Goal: Task Accomplishment & Management: Manage account settings

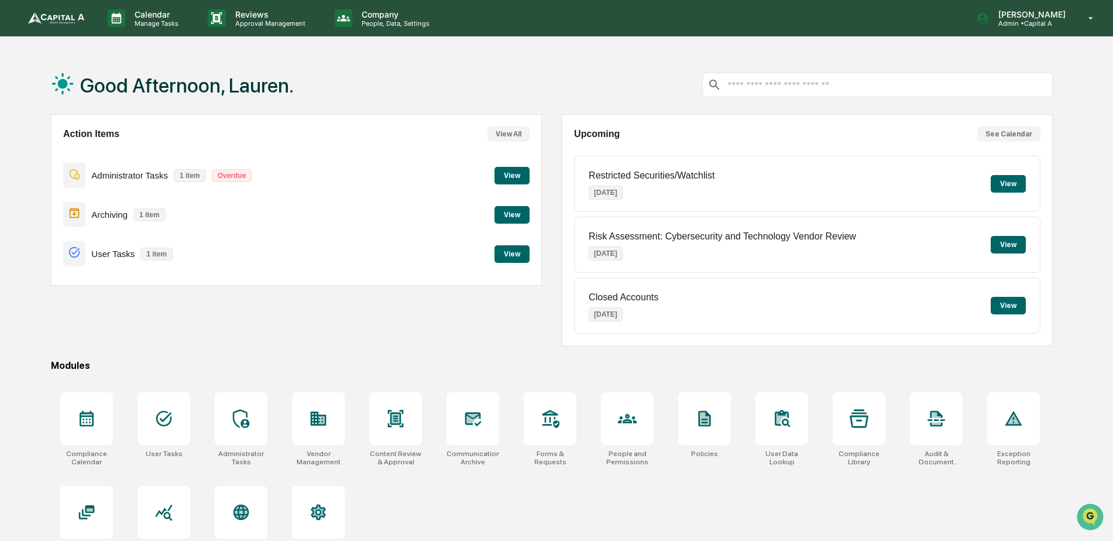
click at [509, 217] on button "View" at bounding box center [512, 215] width 35 height 18
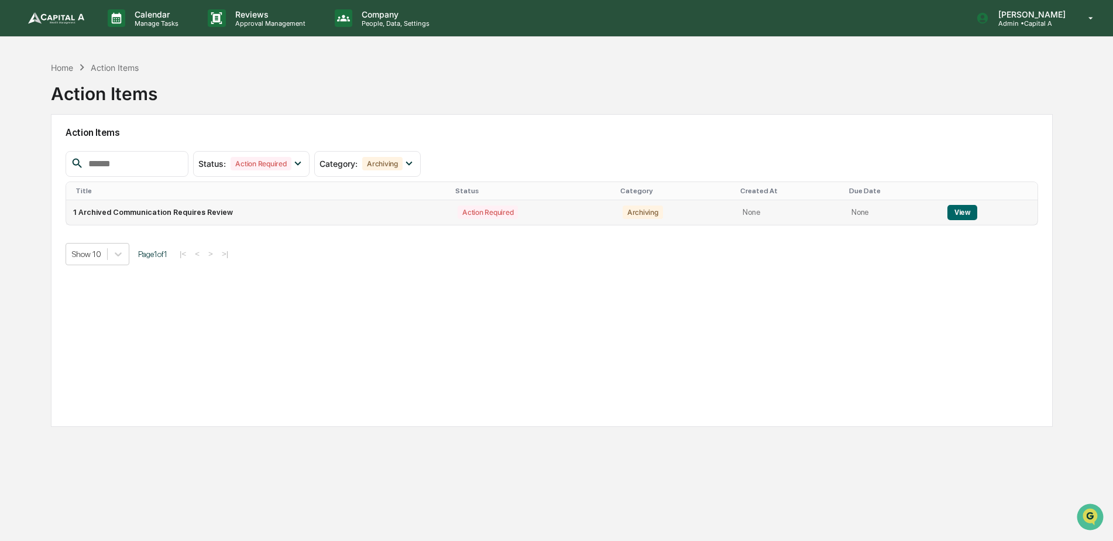
click at [963, 212] on button "View" at bounding box center [963, 212] width 30 height 15
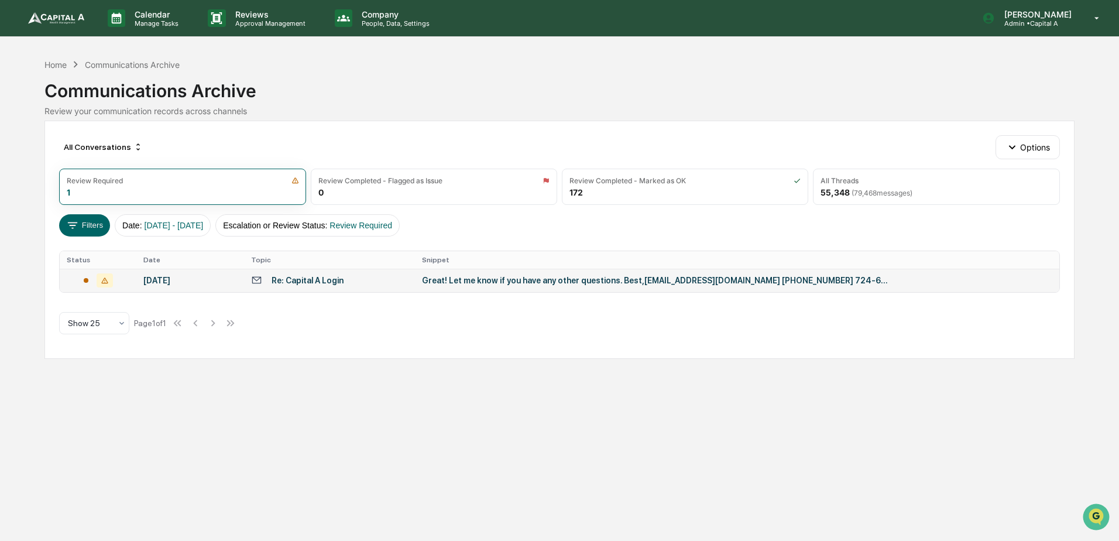
click at [172, 283] on div "[DATE]" at bounding box center [190, 280] width 94 height 9
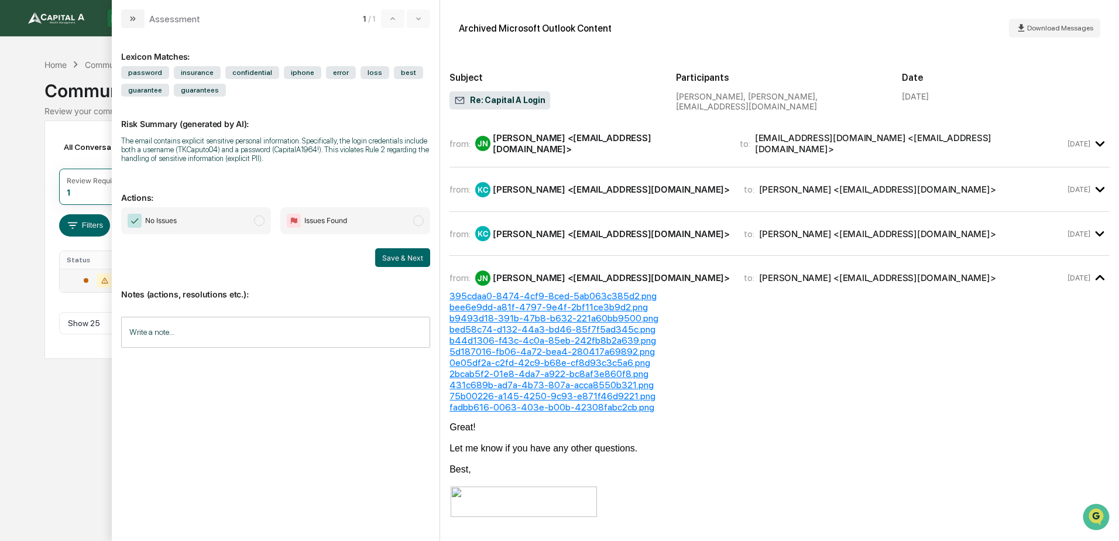
click at [217, 222] on span "No Issues" at bounding box center [196, 220] width 150 height 27
click at [388, 258] on button "Save & Next" at bounding box center [402, 257] width 55 height 19
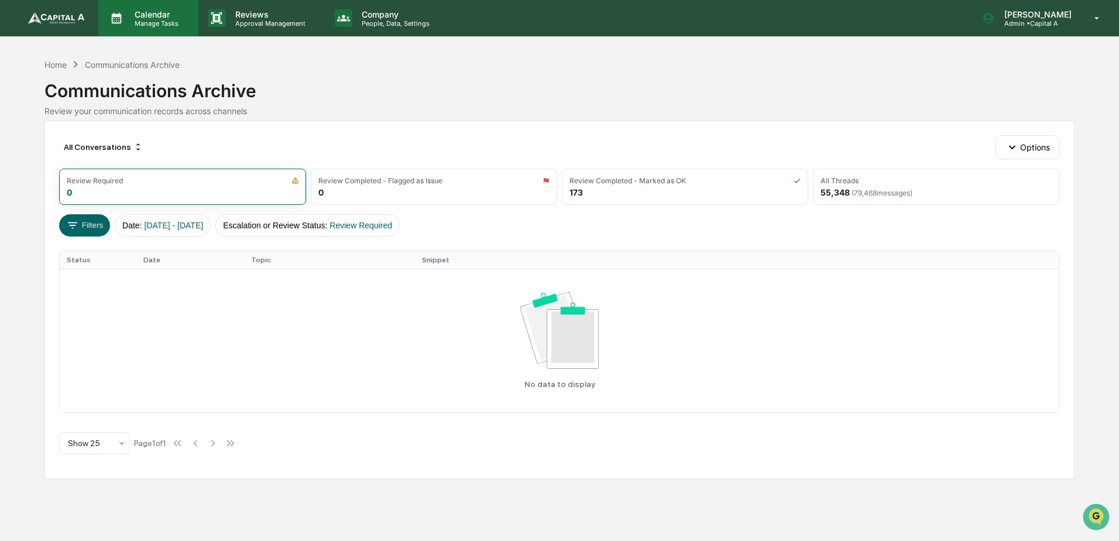
click at [131, 12] on p "Calendar" at bounding box center [154, 14] width 59 height 10
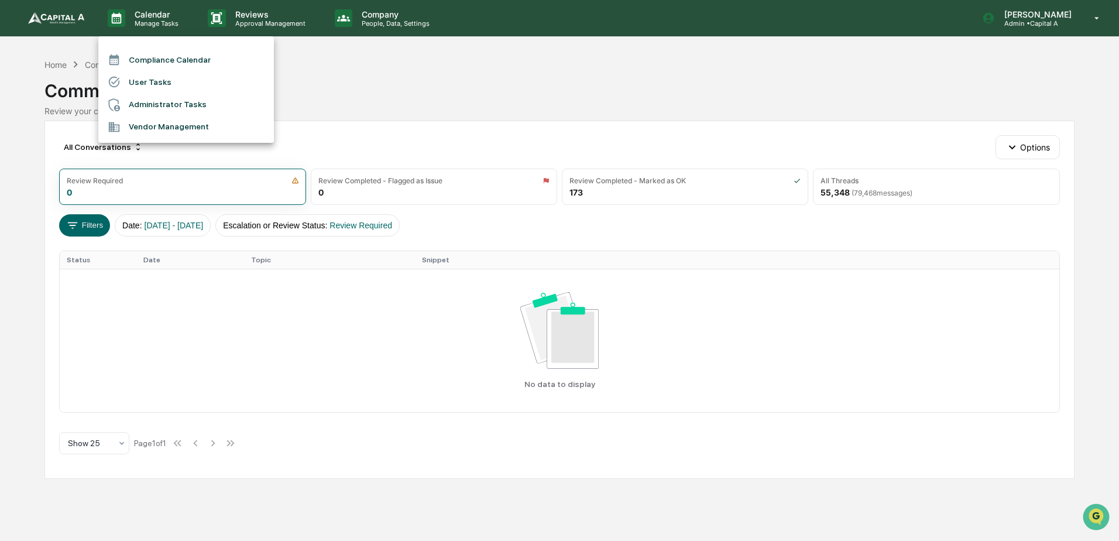
click at [70, 10] on div at bounding box center [559, 270] width 1119 height 541
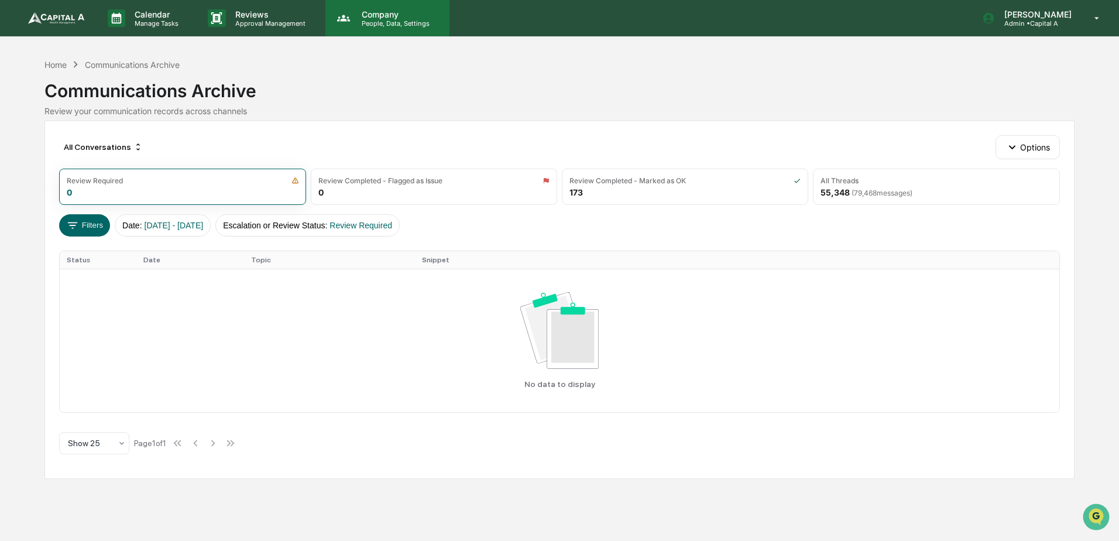
click at [378, 17] on p "Company" at bounding box center [393, 14] width 83 height 10
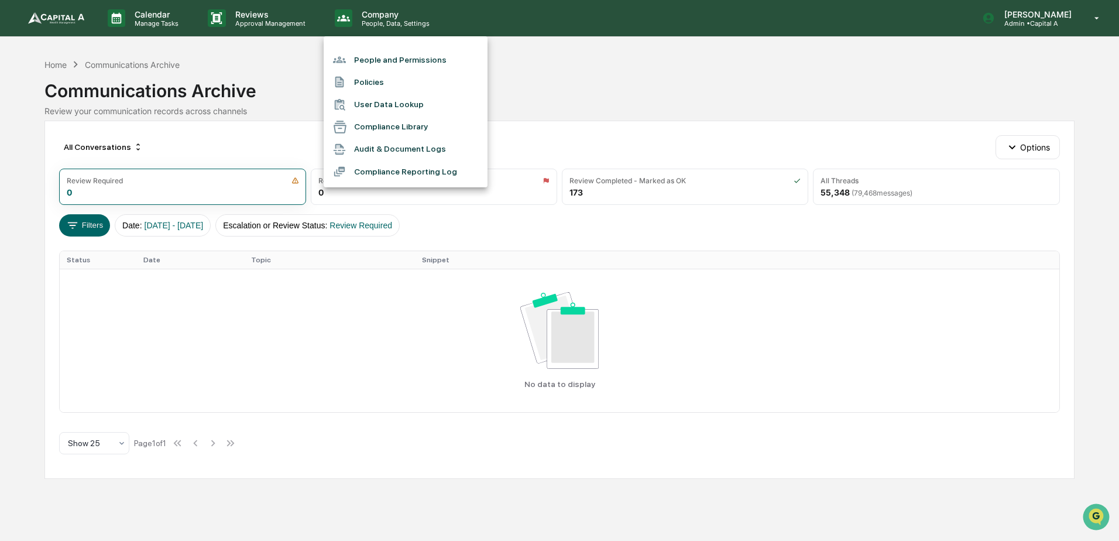
click at [276, 18] on div at bounding box center [559, 270] width 1119 height 541
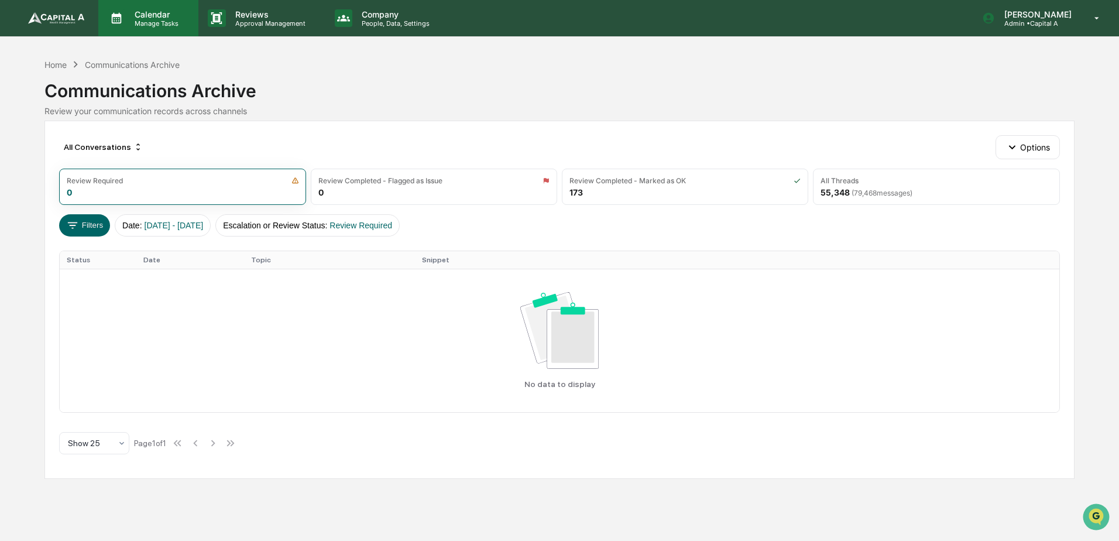
drag, startPoint x: 210, startPoint y: 22, endPoint x: 170, endPoint y: 30, distance: 40.0
click at [167, 29] on div "Calendar Manage Tasks" at bounding box center [148, 18] width 100 height 36
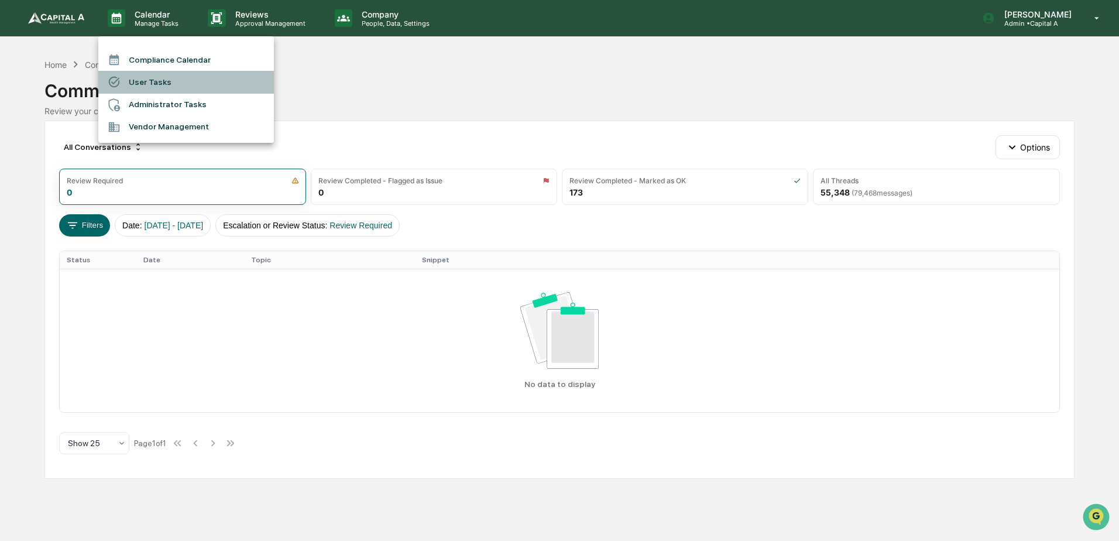
click at [138, 82] on li "User Tasks" at bounding box center [186, 82] width 176 height 22
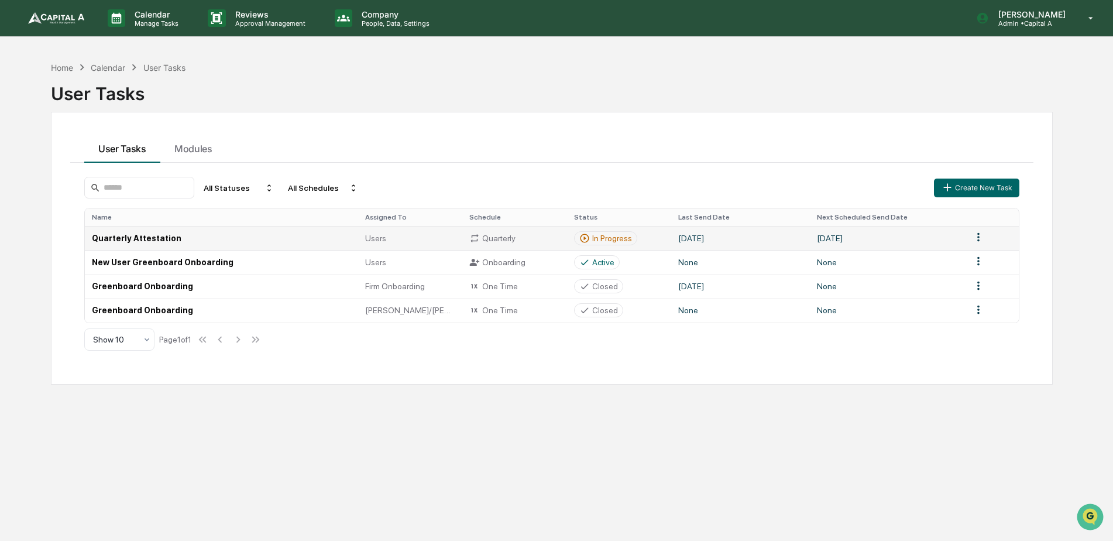
click at [132, 237] on td "Quarterly Attestation" at bounding box center [221, 238] width 273 height 24
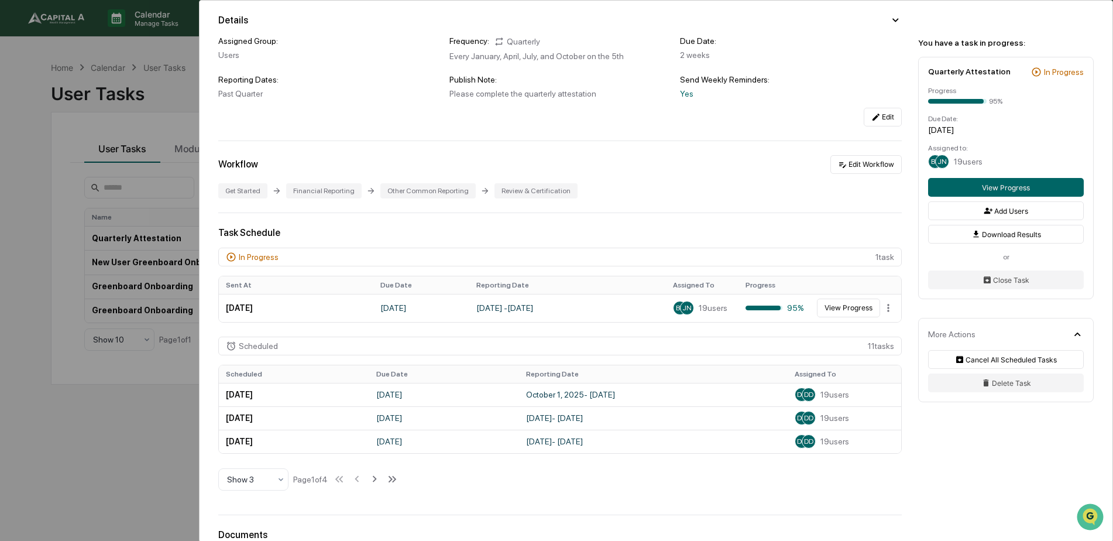
scroll to position [117, 0]
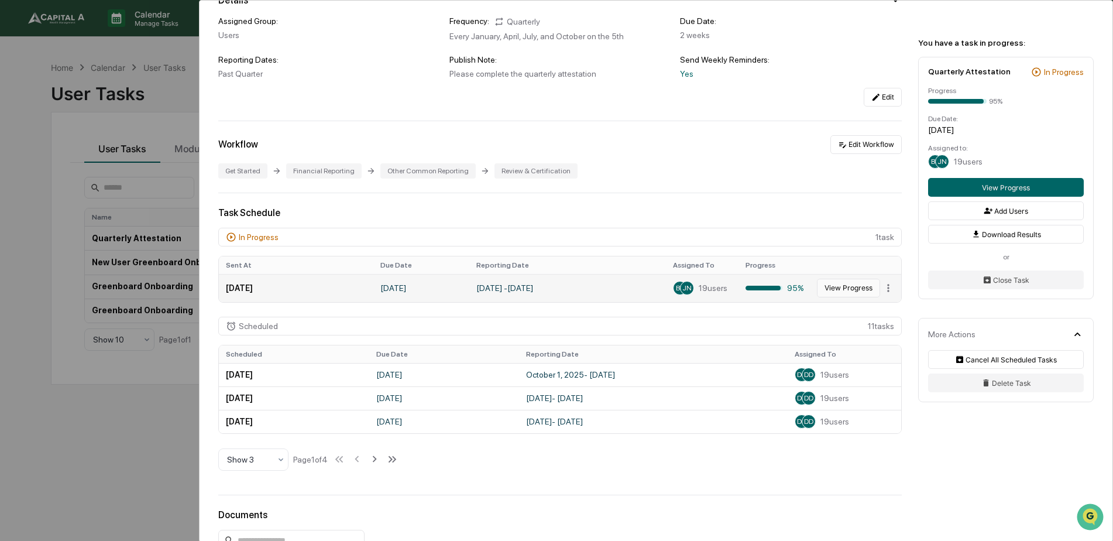
click at [841, 289] on button "View Progress" at bounding box center [848, 288] width 63 height 19
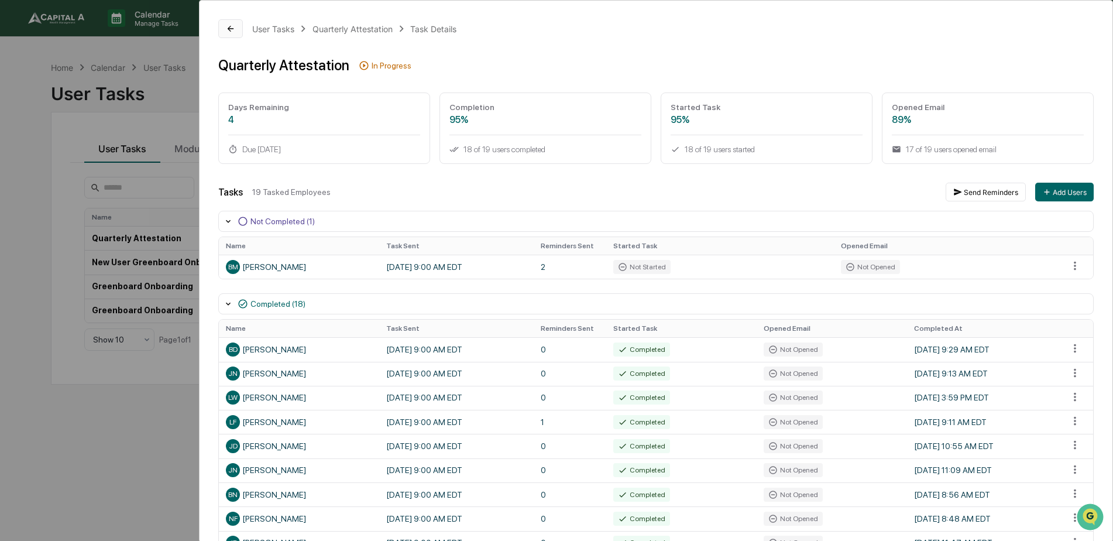
click at [229, 26] on icon at bounding box center [230, 28] width 9 height 9
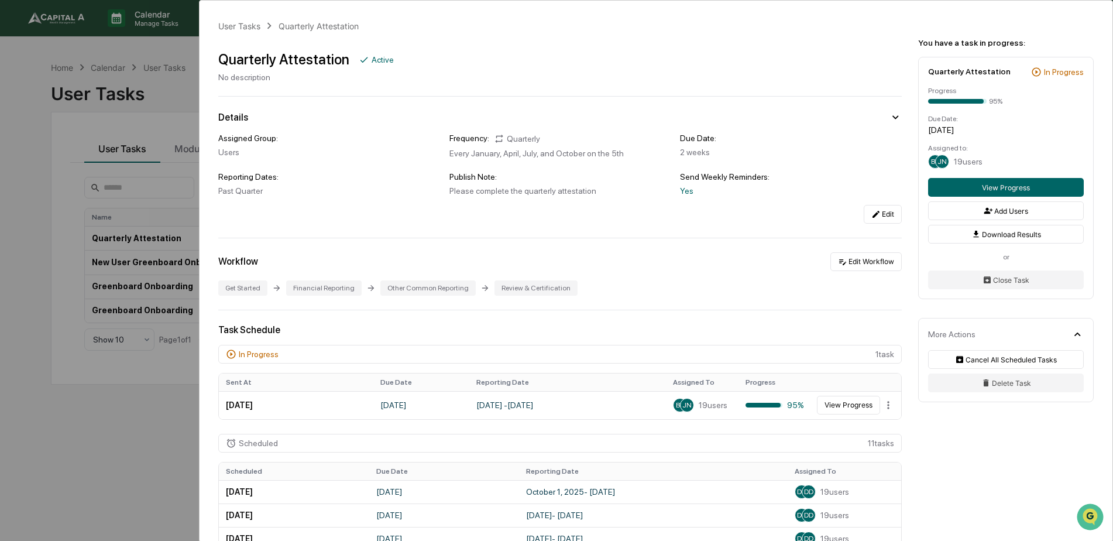
click at [40, 164] on div "User Tasks Quarterly Attestation Quarterly Attestation Active No description De…" at bounding box center [556, 270] width 1113 height 541
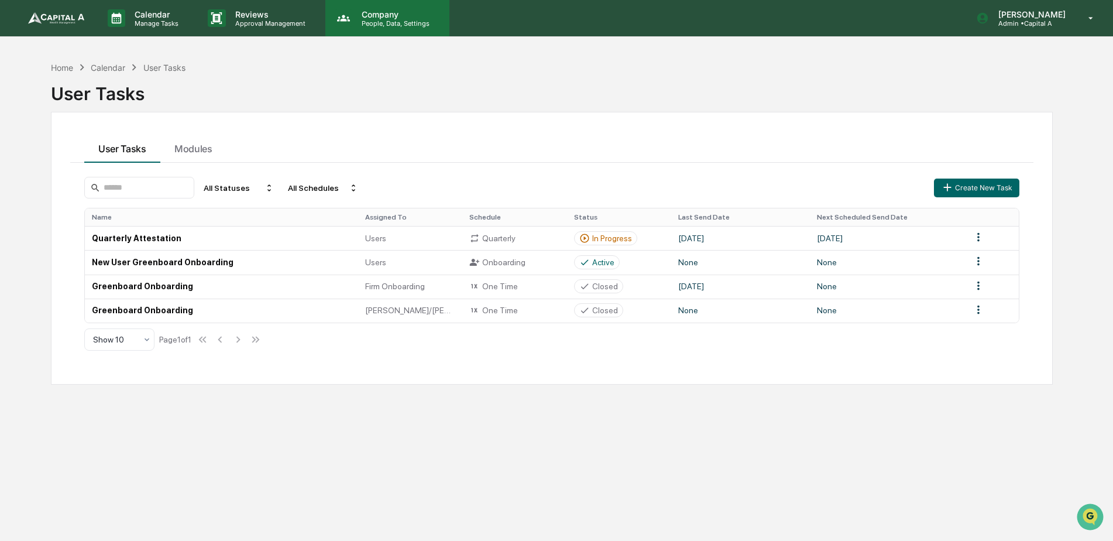
click at [390, 13] on p "Company" at bounding box center [393, 14] width 83 height 10
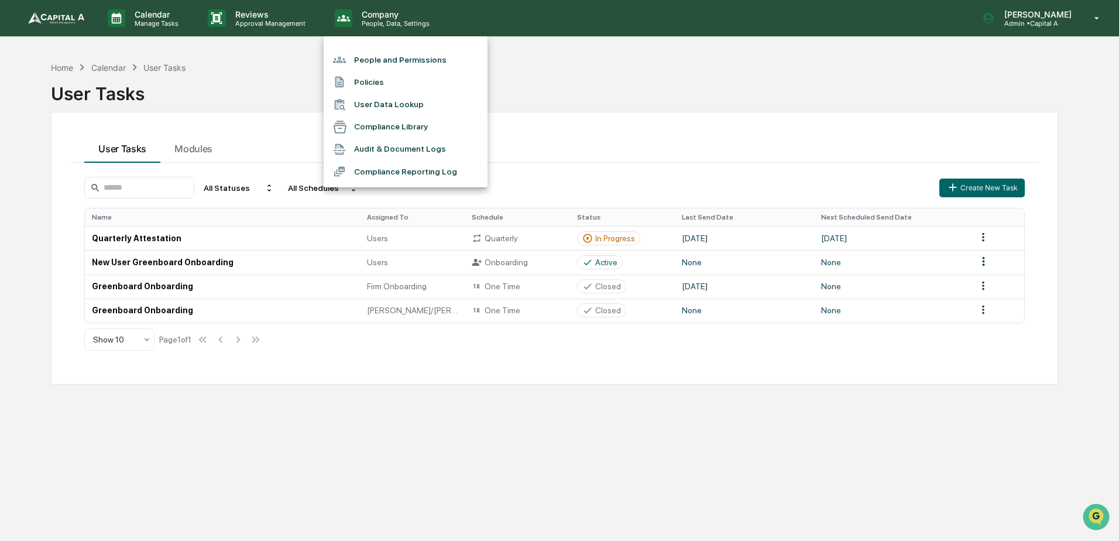
click at [389, 59] on li "People and Permissions" at bounding box center [406, 60] width 164 height 22
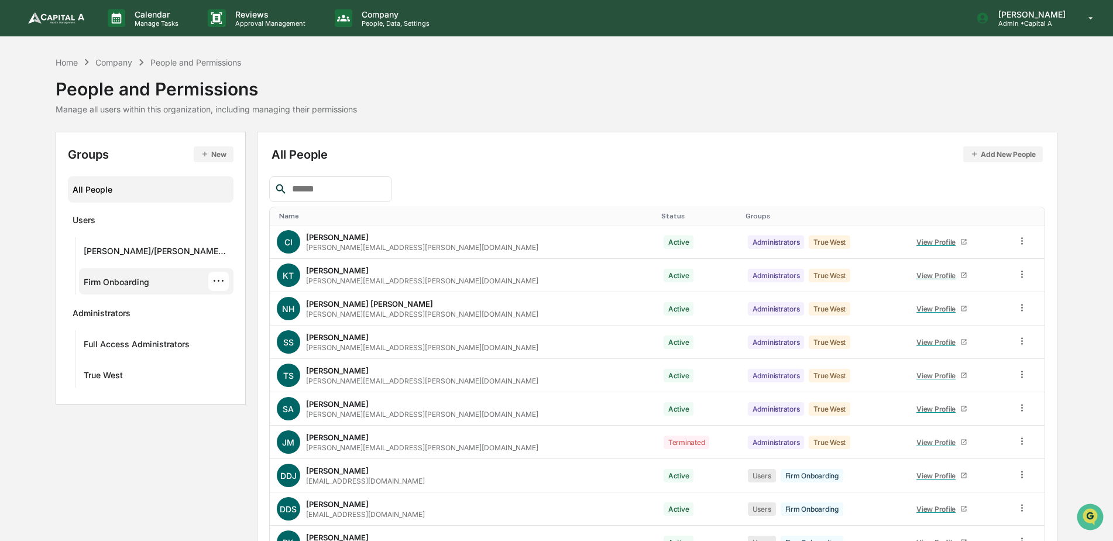
click at [118, 279] on div "Firm Onboarding" at bounding box center [117, 284] width 66 height 14
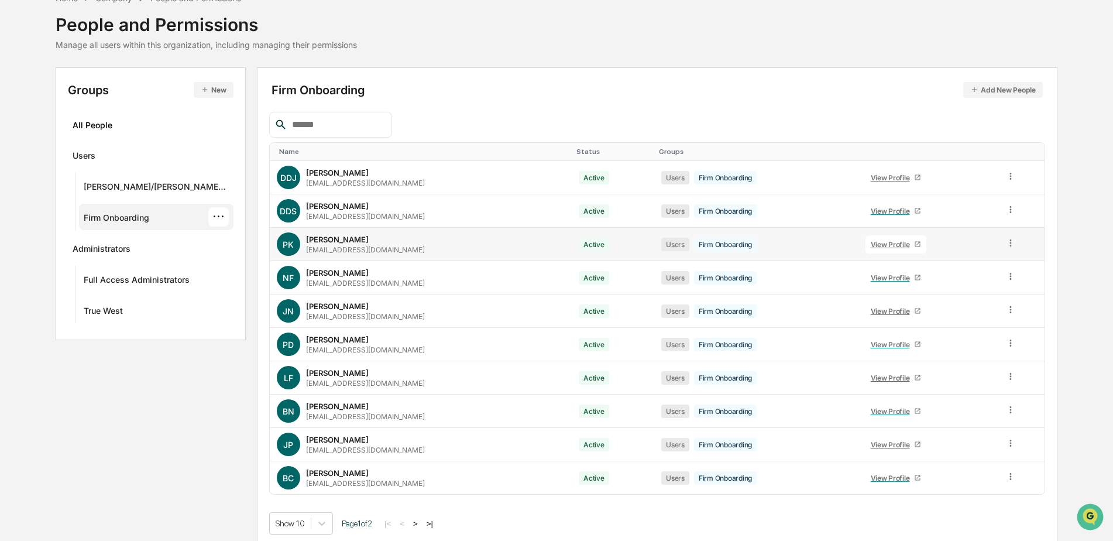
scroll to position [70, 0]
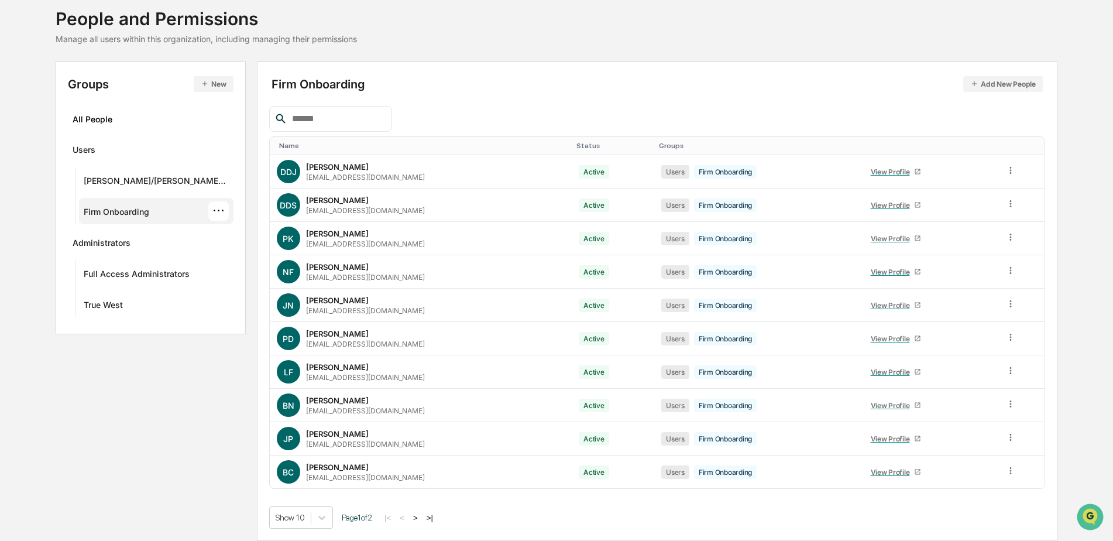
click at [410, 518] on button ">" at bounding box center [416, 518] width 12 height 10
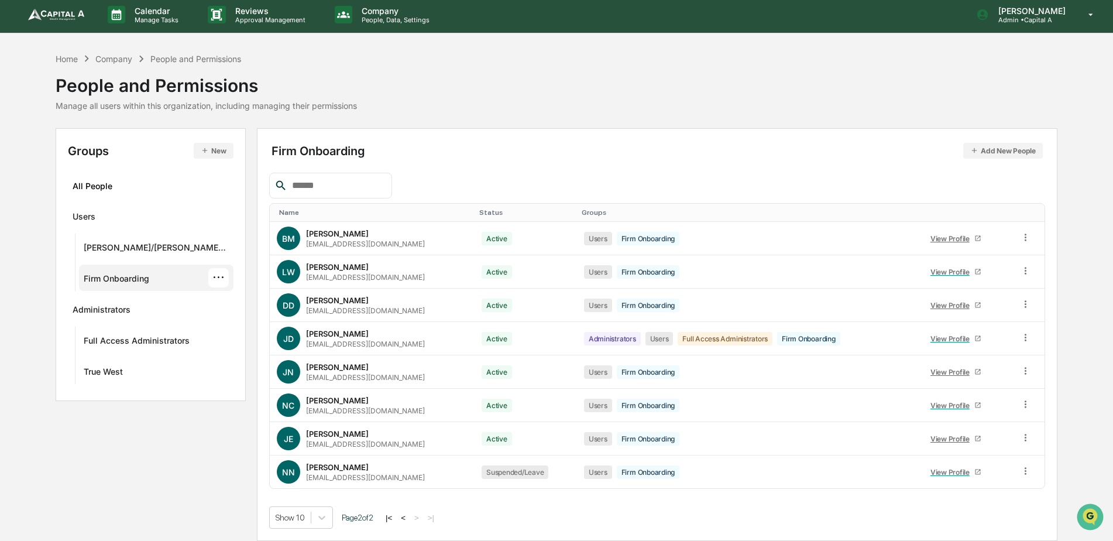
scroll to position [4, 0]
click at [399, 516] on button "<" at bounding box center [403, 518] width 12 height 10
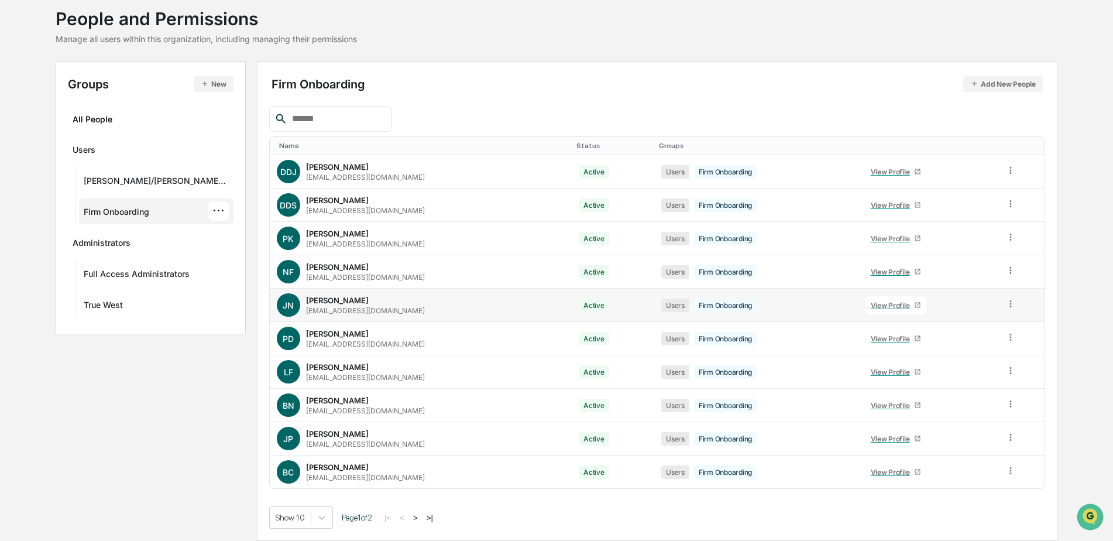
scroll to position [0, 0]
